Goal: Check status: Check status

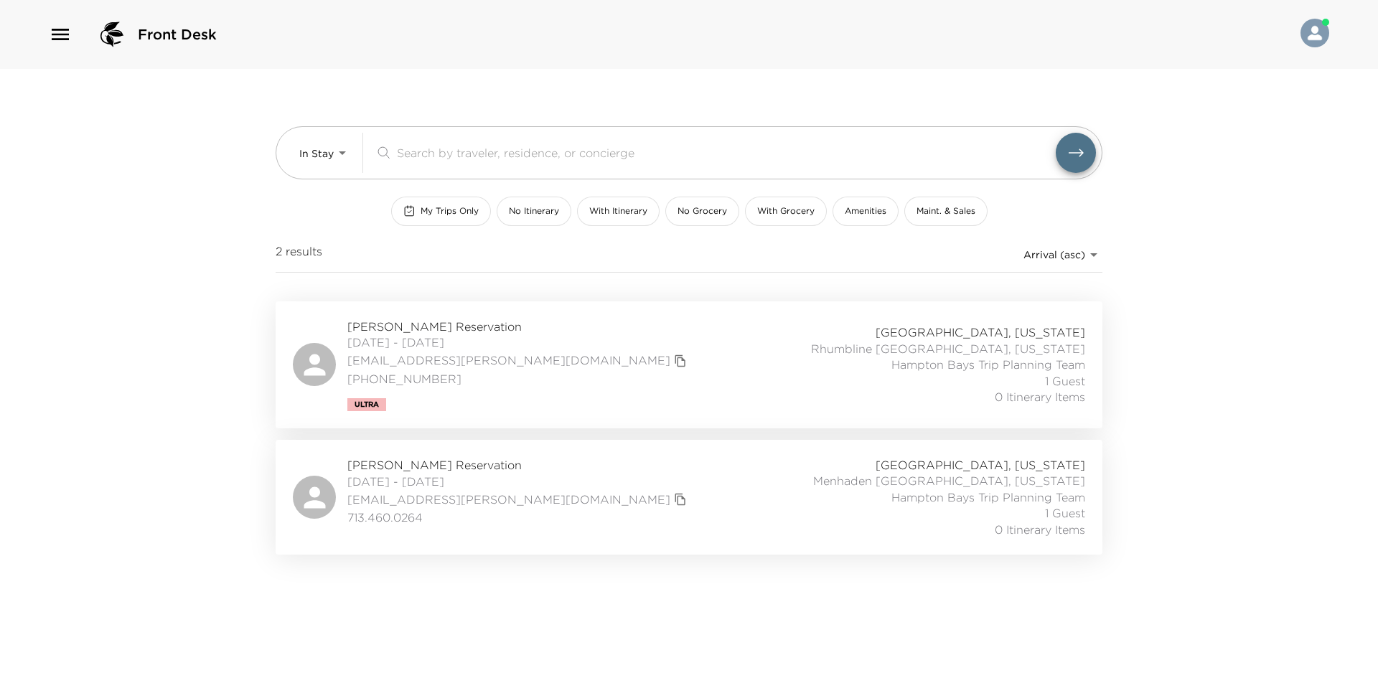
click at [457, 462] on span "[PERSON_NAME] Reservation" at bounding box center [518, 465] width 343 height 16
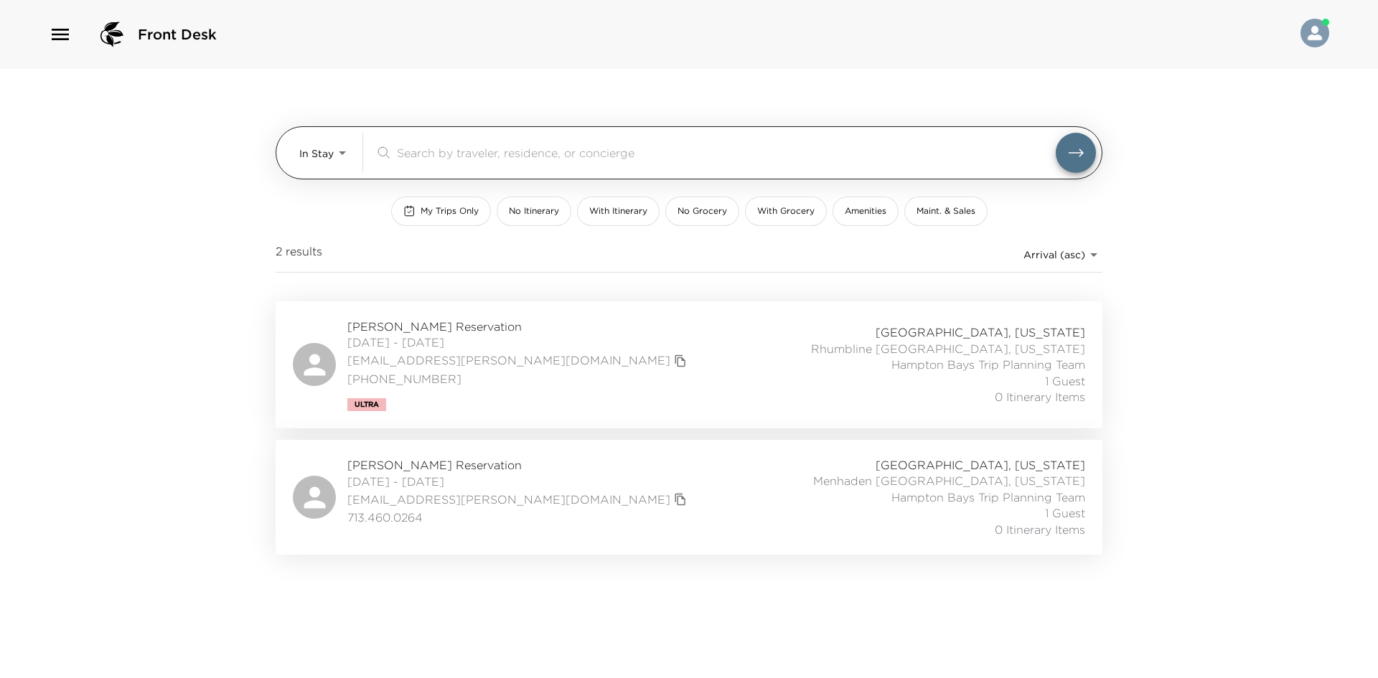
click at [306, 159] on body "Front Desk In Stay In-Stay ​ My Trips Only No Itinerary With Itinerary No Groce…" at bounding box center [689, 339] width 1378 height 678
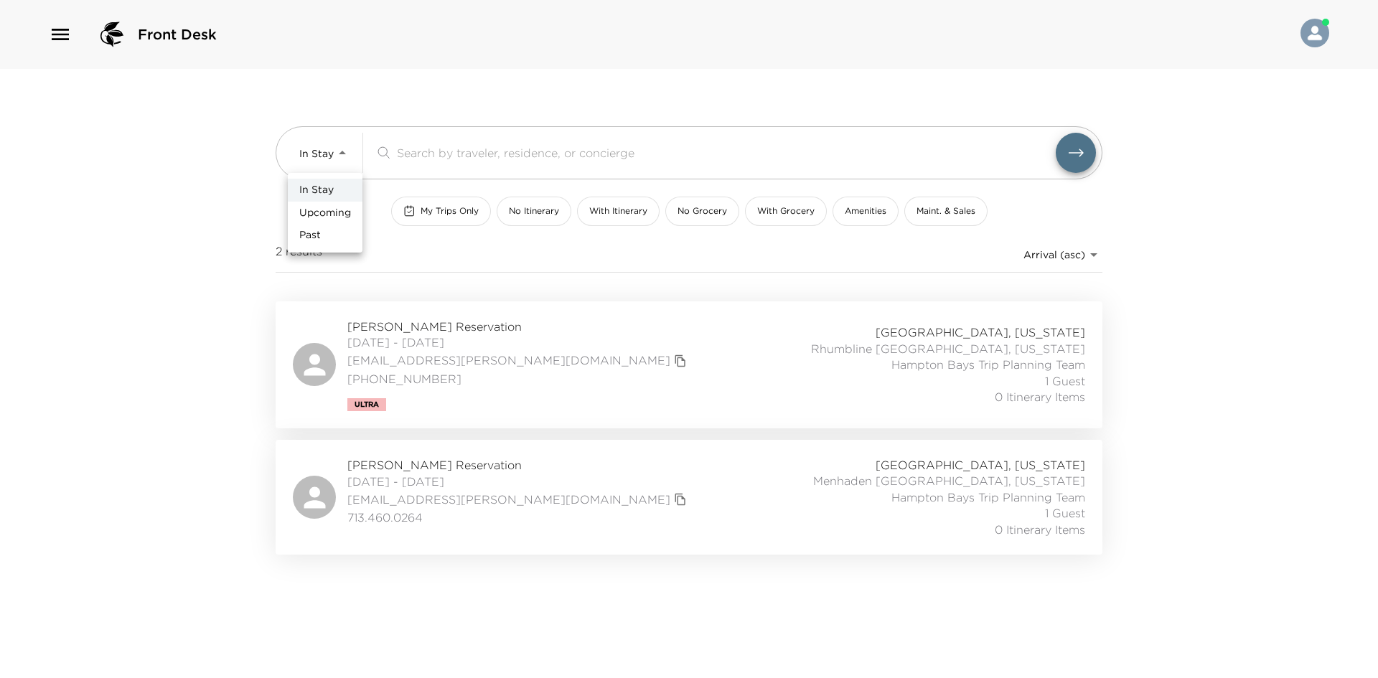
click at [338, 207] on span "Upcoming" at bounding box center [325, 213] width 52 height 14
type input "Upcoming"
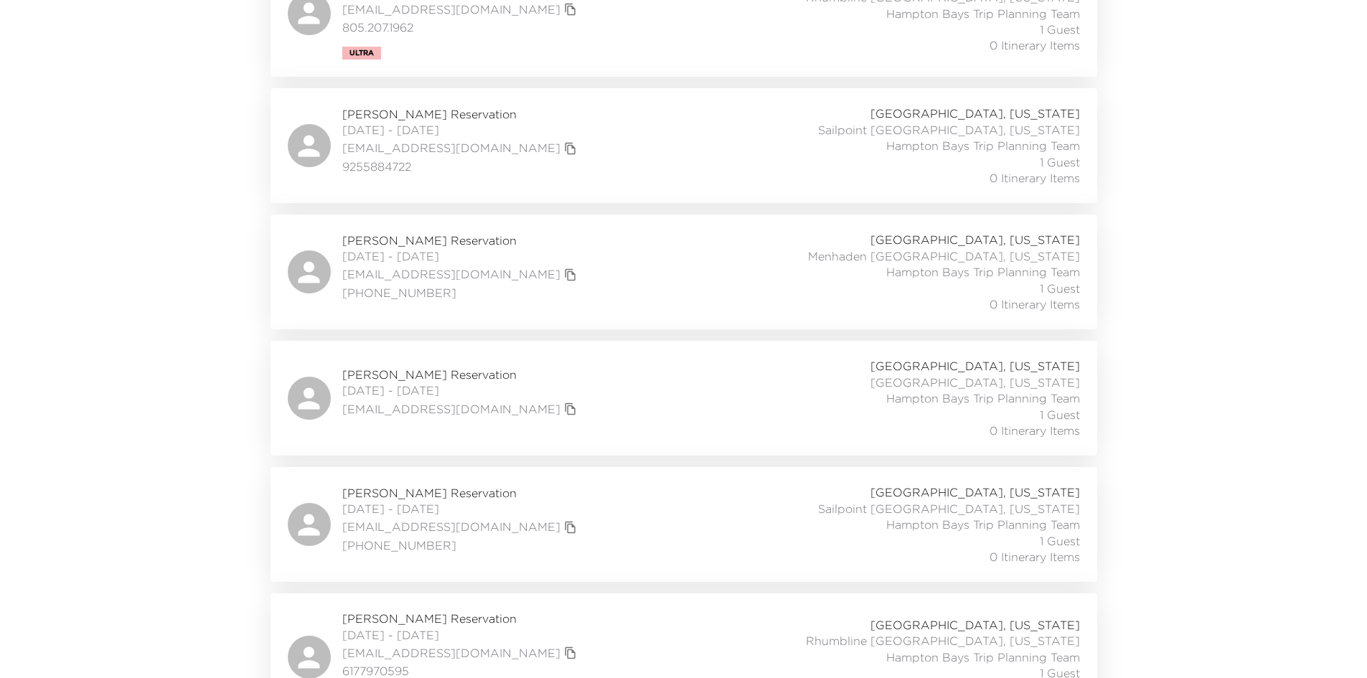
scroll to position [1005, 0]
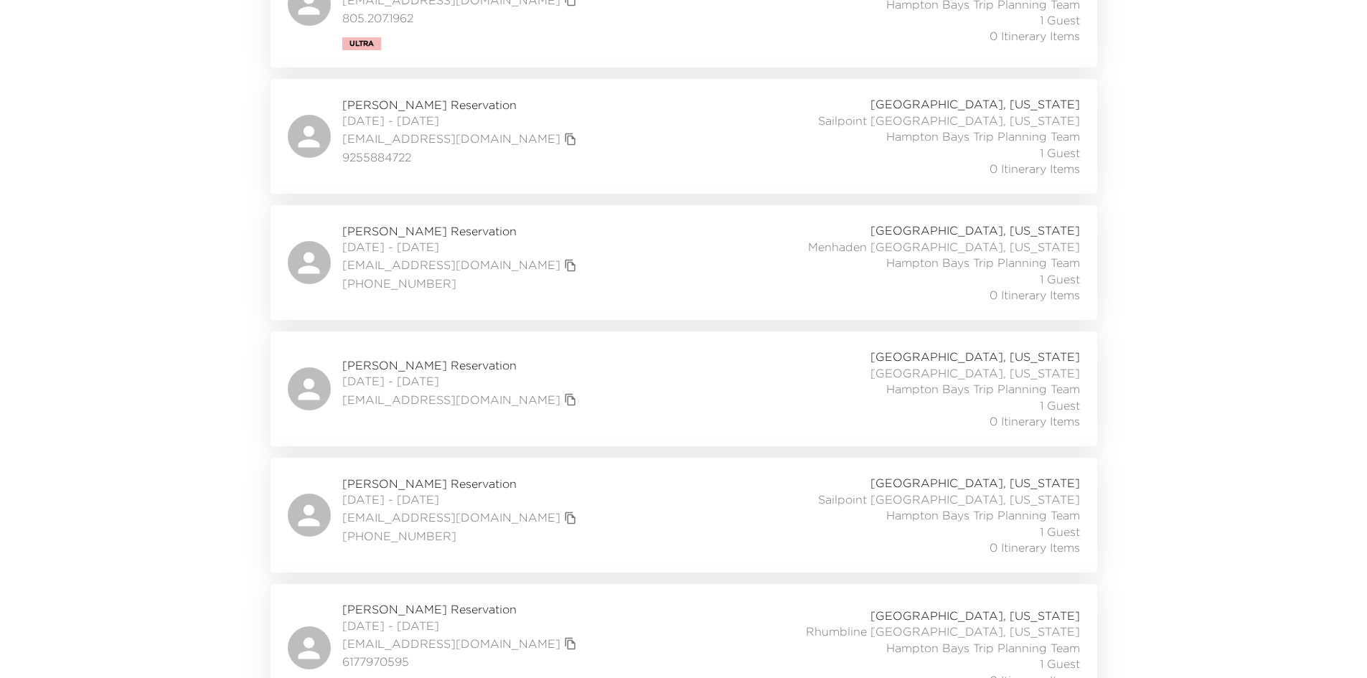
click at [441, 367] on span "Sarah Flynn Reservation" at bounding box center [461, 365] width 238 height 16
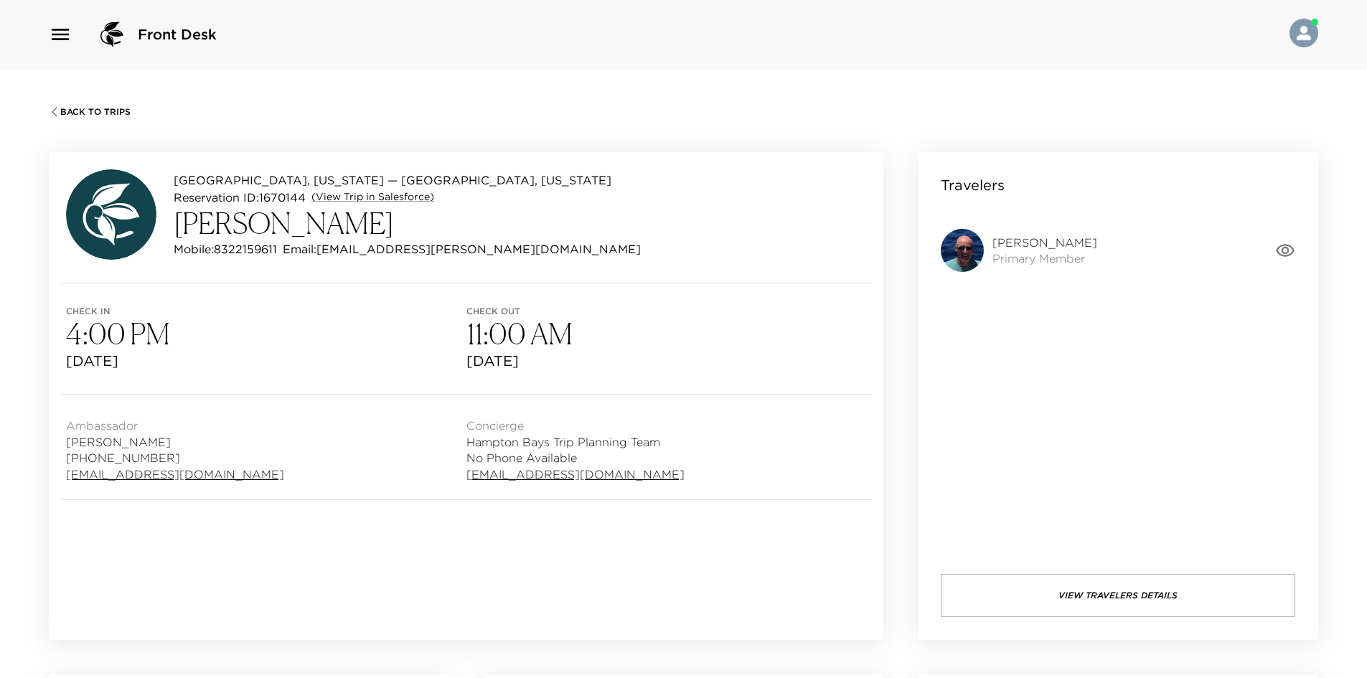
drag, startPoint x: 466, startPoint y: 76, endPoint x: 729, endPoint y: 15, distance: 269.7
click at [469, 75] on div "Back To Trips Hampton Bays, New York — Menhaden Hampton Bays, New York Reservat…" at bounding box center [683, 408] width 1367 height 678
